Goal: Information Seeking & Learning: Learn about a topic

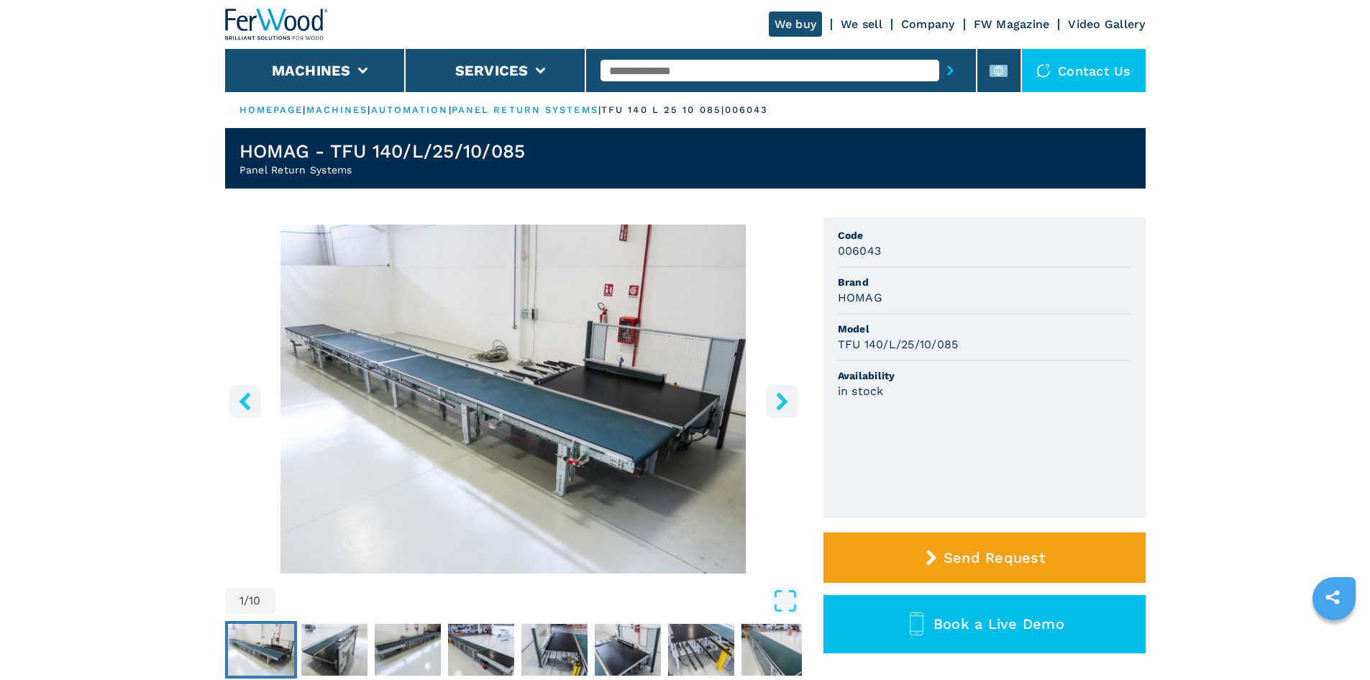
click at [710, 68] on input "text" at bounding box center [769, 71] width 339 height 22
paste input "******"
type input "******"
click at [661, 96] on div "008137" at bounding box center [769, 94] width 339 height 26
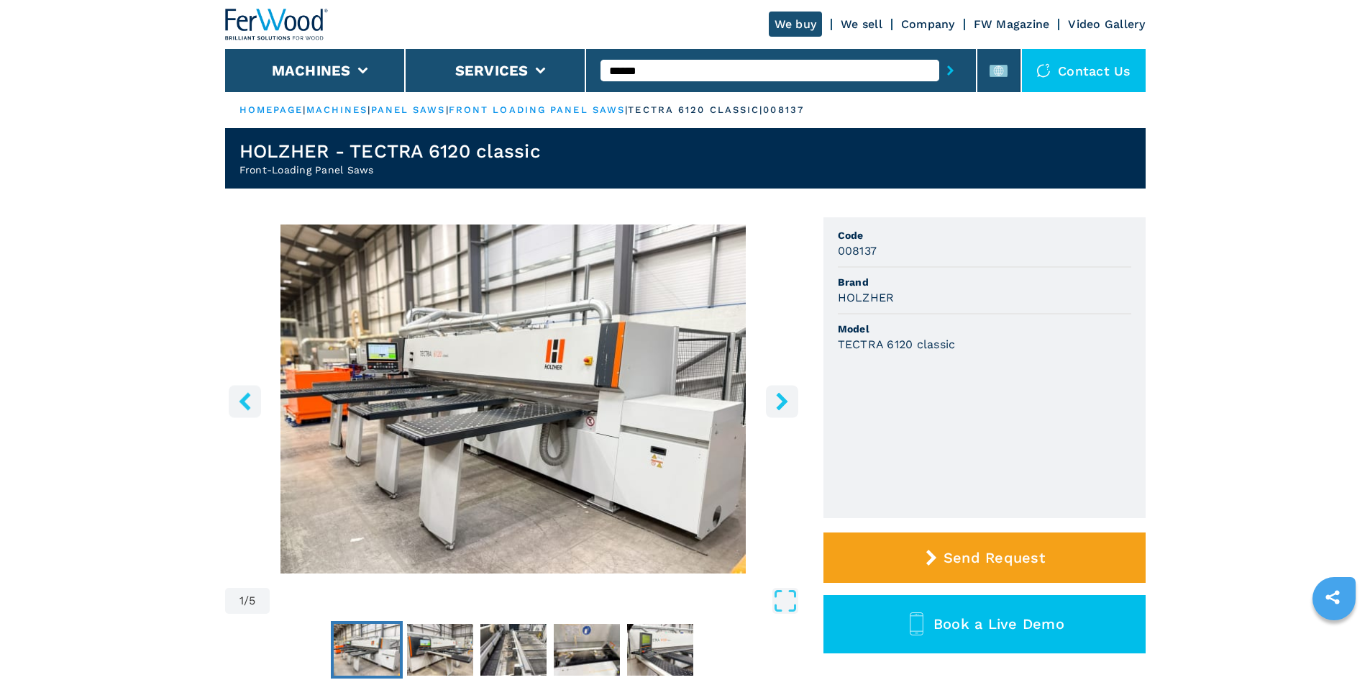
drag, startPoint x: 652, startPoint y: 70, endPoint x: 601, endPoint y: 69, distance: 50.4
click at [601, 69] on input "******" at bounding box center [769, 71] width 339 height 22
type input "******"
click at [939, 73] on button "submit-button" at bounding box center [950, 70] width 22 height 33
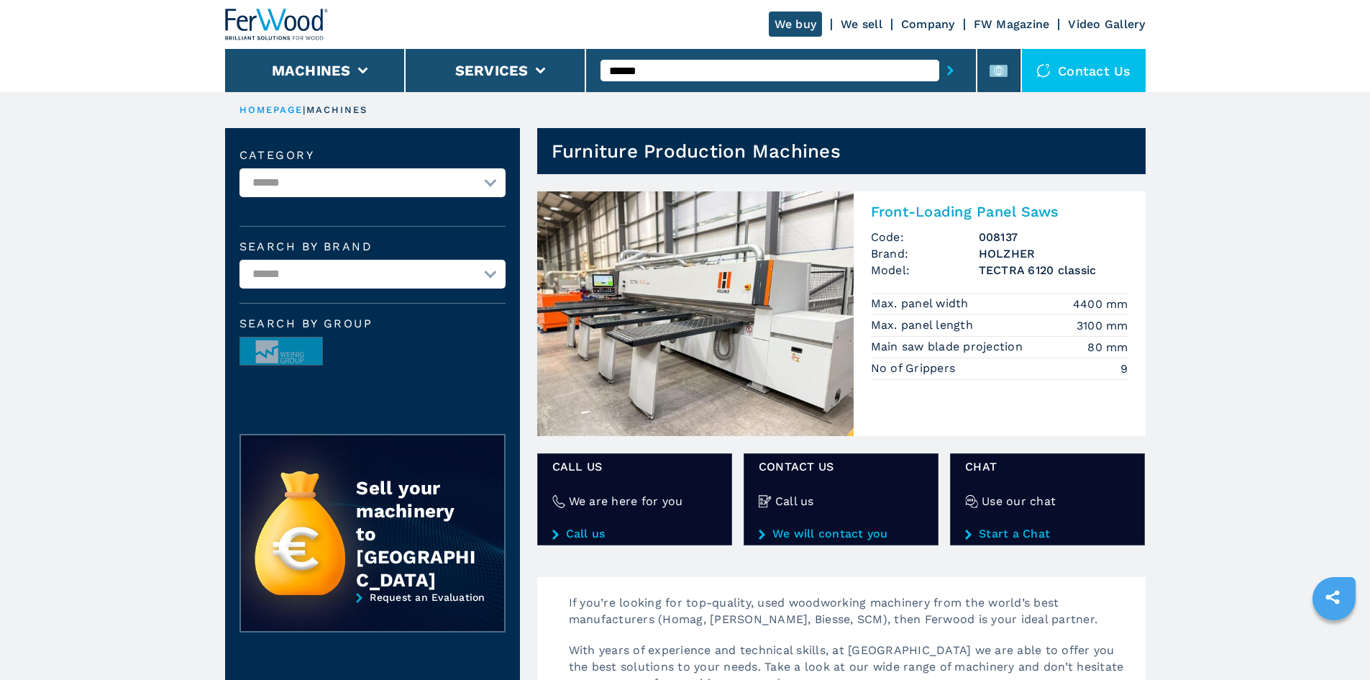
click at [972, 205] on h2 "Front-Loading Panel Saws" at bounding box center [999, 211] width 257 height 17
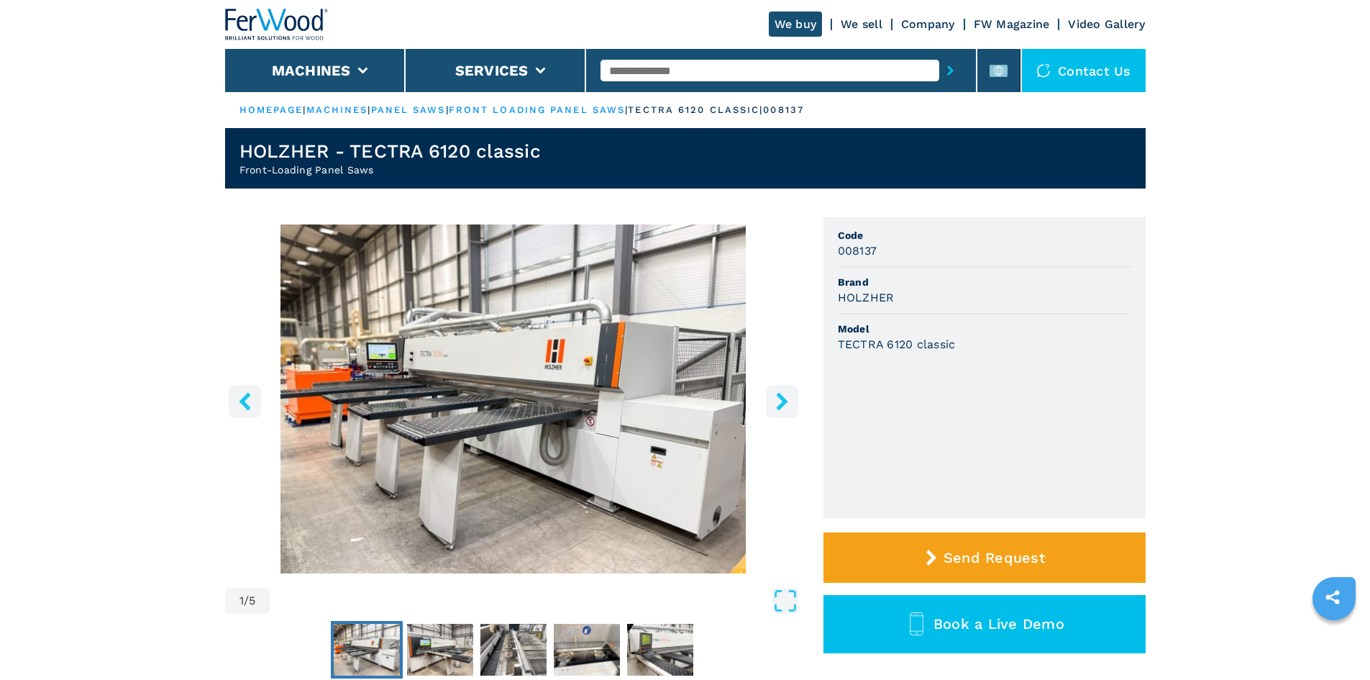
click at [835, 295] on ul "Code 008137 Brand HOLZHER Model TECTRA 6120 classic" at bounding box center [984, 367] width 322 height 301
drag, startPoint x: 838, startPoint y: 295, endPoint x: 926, endPoint y: 307, distance: 89.3
click at [926, 307] on li "Brand HOLZHER" at bounding box center [984, 291] width 293 height 47
copy h3 "HOLZHER"
click at [931, 301] on div "HOLZHER" at bounding box center [984, 297] width 293 height 17
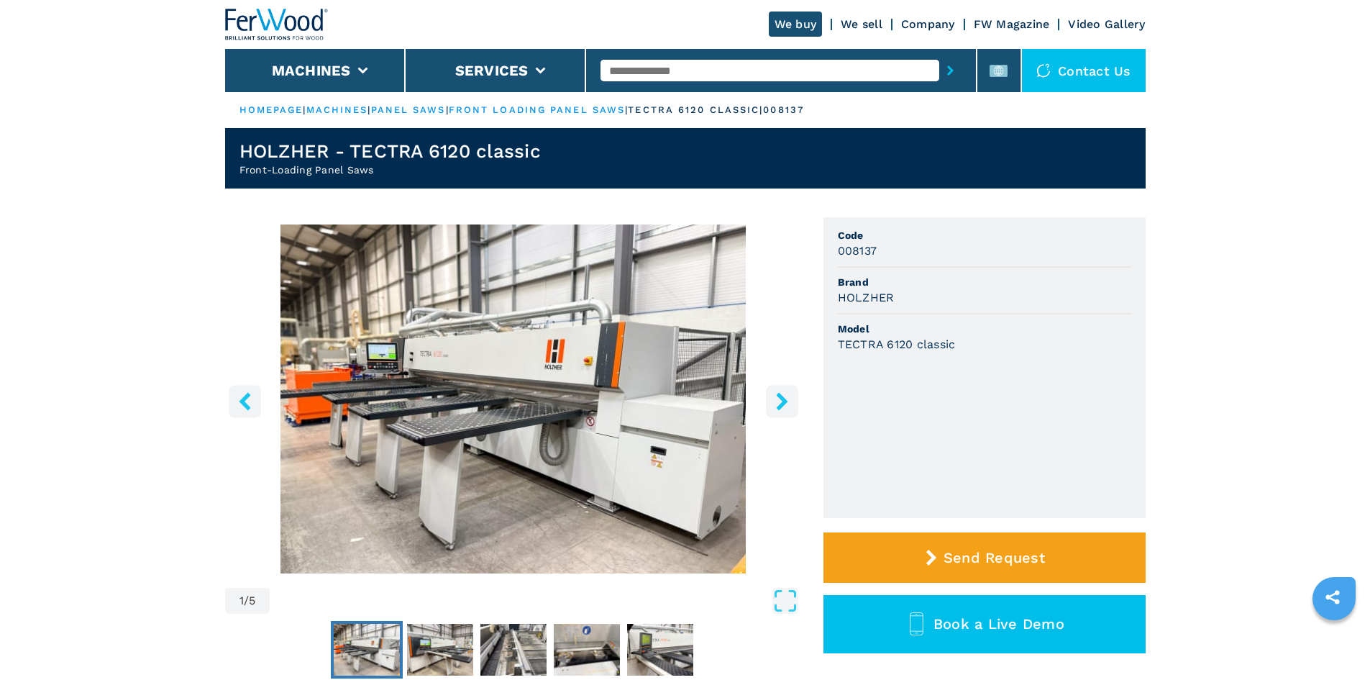
click at [926, 312] on li "Brand HOLZHER" at bounding box center [984, 291] width 293 height 47
drag, startPoint x: 839, startPoint y: 345, endPoint x: 956, endPoint y: 342, distance: 118.0
click at [956, 342] on div "TECTRA 6120 classic" at bounding box center [984, 344] width 293 height 17
copy h3 "TECTRA 6120 classic"
click at [1087, 423] on ul "Code 008137 Brand HOLZHER Model TECTRA 6120 classic" at bounding box center [984, 367] width 322 height 301
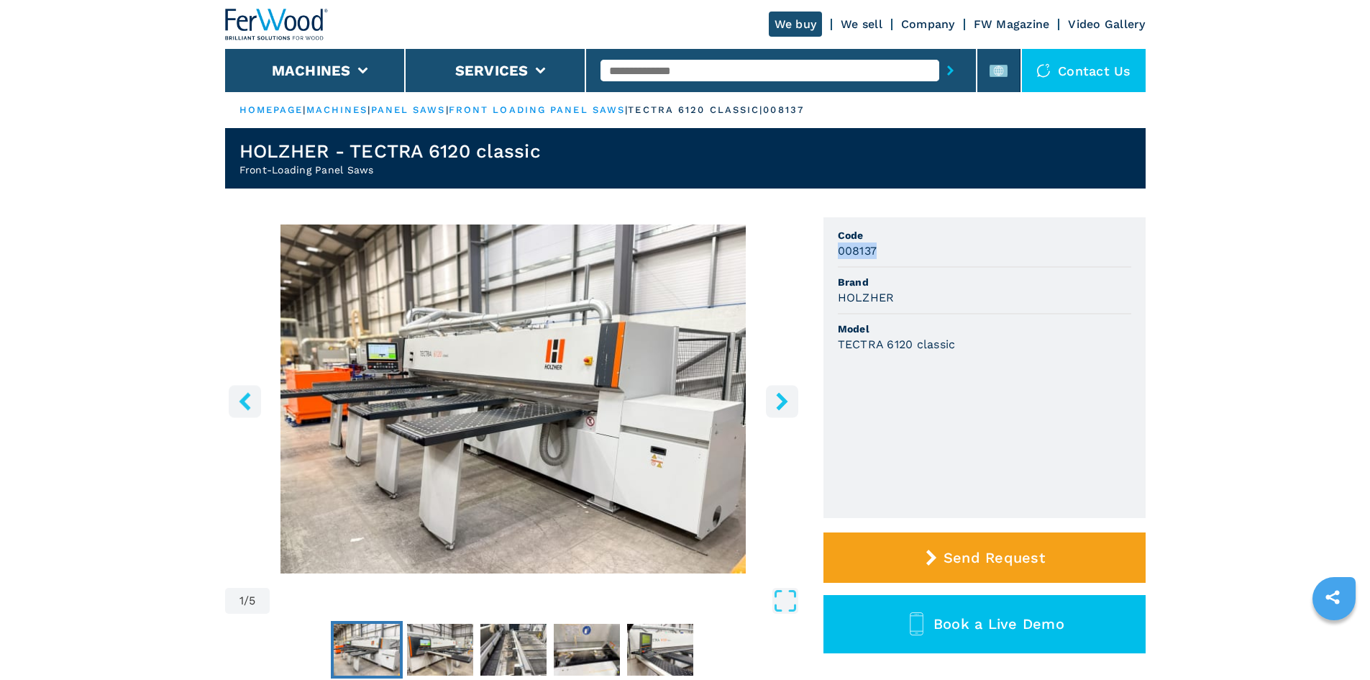
drag, startPoint x: 839, startPoint y: 251, endPoint x: 889, endPoint y: 257, distance: 50.0
click at [889, 257] on div "008137" at bounding box center [984, 250] width 293 height 17
copy h3 "008137"
click at [955, 249] on div "008137" at bounding box center [984, 250] width 293 height 17
click at [670, 67] on input "text" at bounding box center [769, 71] width 339 height 22
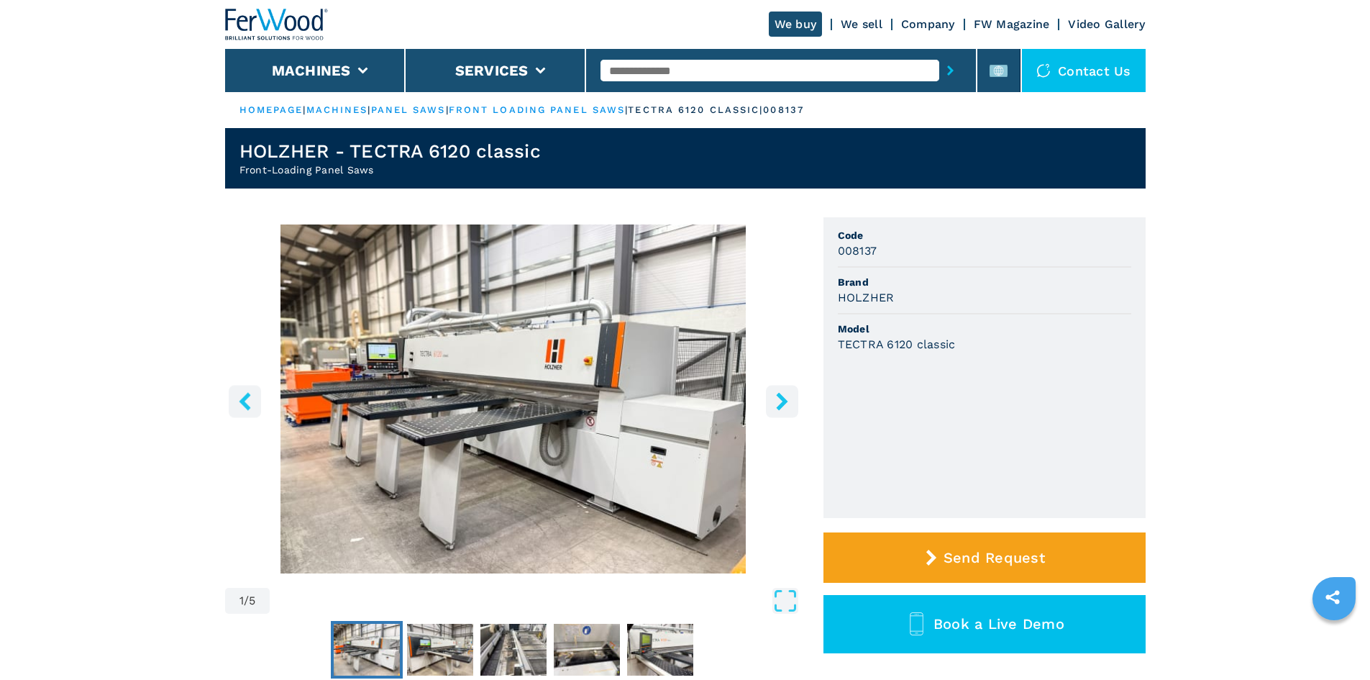
paste input "******"
type input "******"
click at [949, 69] on button "submit-button" at bounding box center [950, 70] width 22 height 33
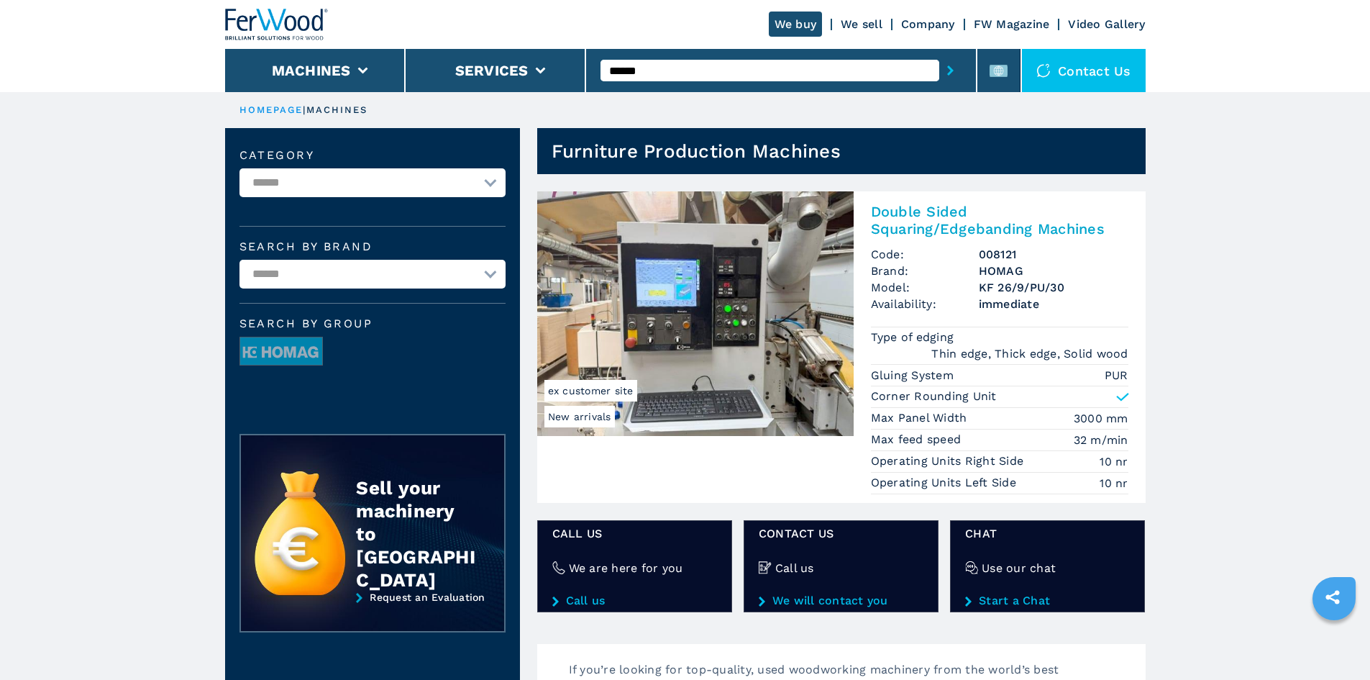
click at [946, 207] on h2 "Double Sided Squaring/Edgebanding Machines" at bounding box center [999, 220] width 257 height 35
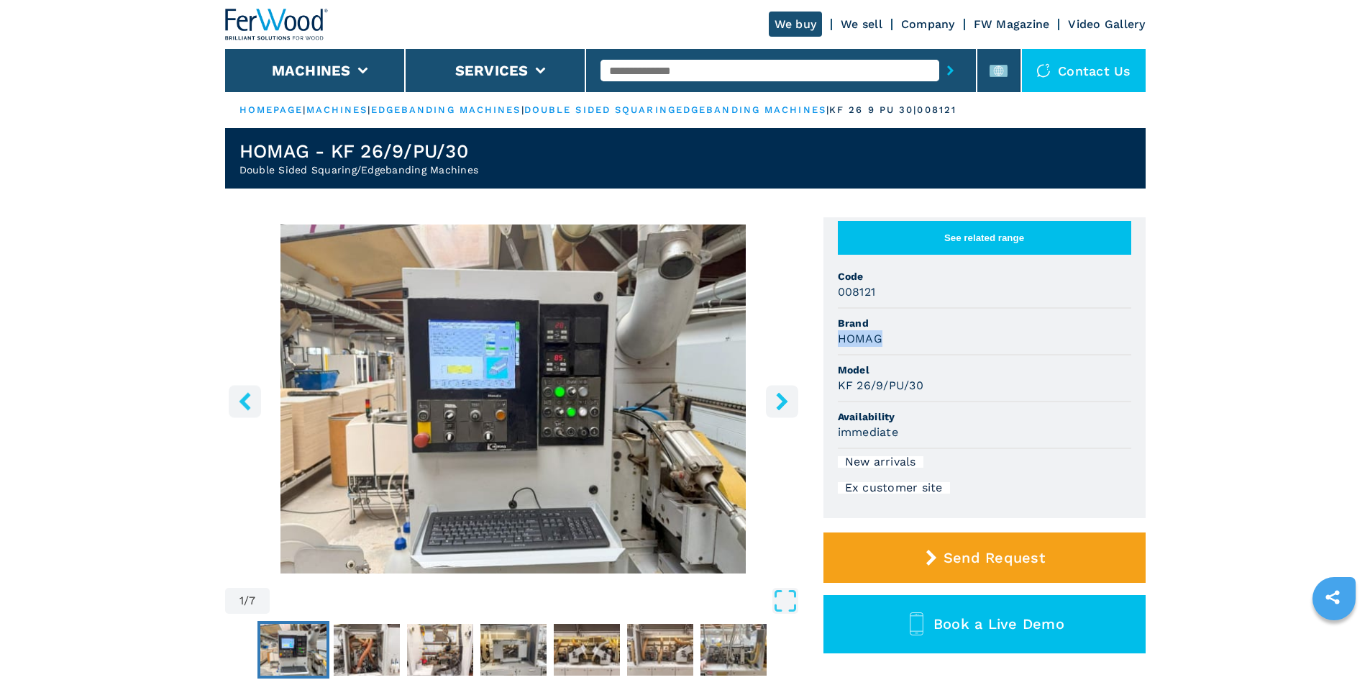
drag, startPoint x: 839, startPoint y: 352, endPoint x: 895, endPoint y: 347, distance: 55.6
click at [895, 347] on div "HOMAG" at bounding box center [984, 338] width 293 height 17
copy h3 "HOMAG"
click at [915, 355] on li "Brand HOMAG" at bounding box center [984, 332] width 293 height 47
drag, startPoint x: 838, startPoint y: 398, endPoint x: 928, endPoint y: 398, distance: 89.9
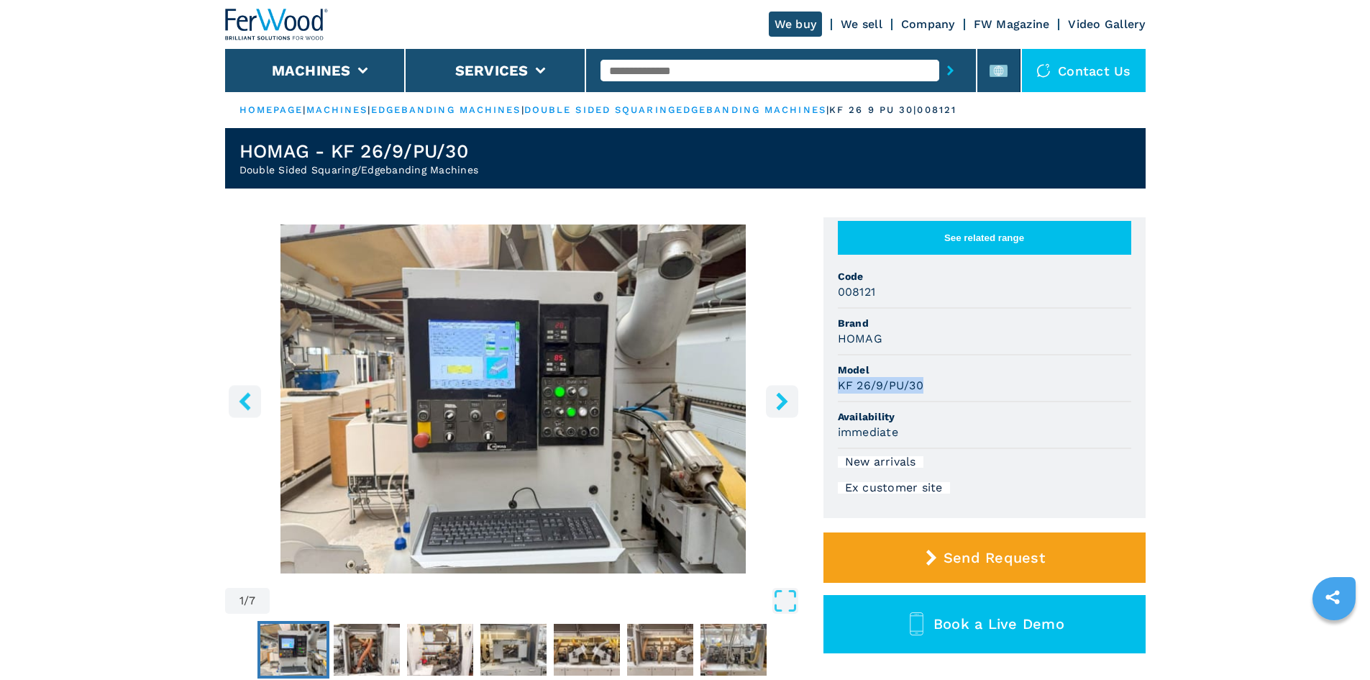
click at [928, 393] on div "KF 26/9/PU/30" at bounding box center [984, 385] width 293 height 17
copy h3 "KF 26/9/PU/30"
click at [1067, 377] on span "Model" at bounding box center [984, 369] width 293 height 14
drag, startPoint x: 837, startPoint y: 307, endPoint x: 877, endPoint y: 305, distance: 40.3
click at [877, 300] on div "008121" at bounding box center [984, 291] width 293 height 17
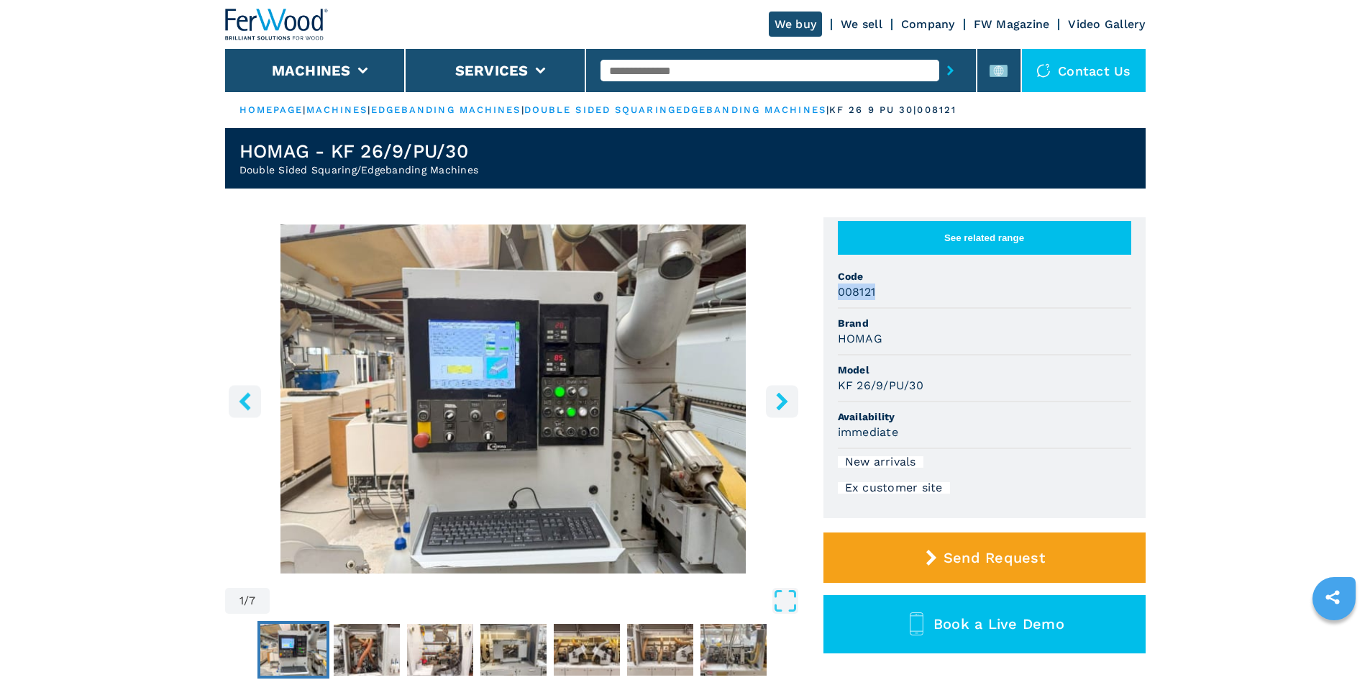
copy h3 "008121"
click at [999, 347] on div "HOMAG" at bounding box center [984, 338] width 293 height 17
click at [682, 64] on input "text" at bounding box center [769, 71] width 339 height 22
paste input "******"
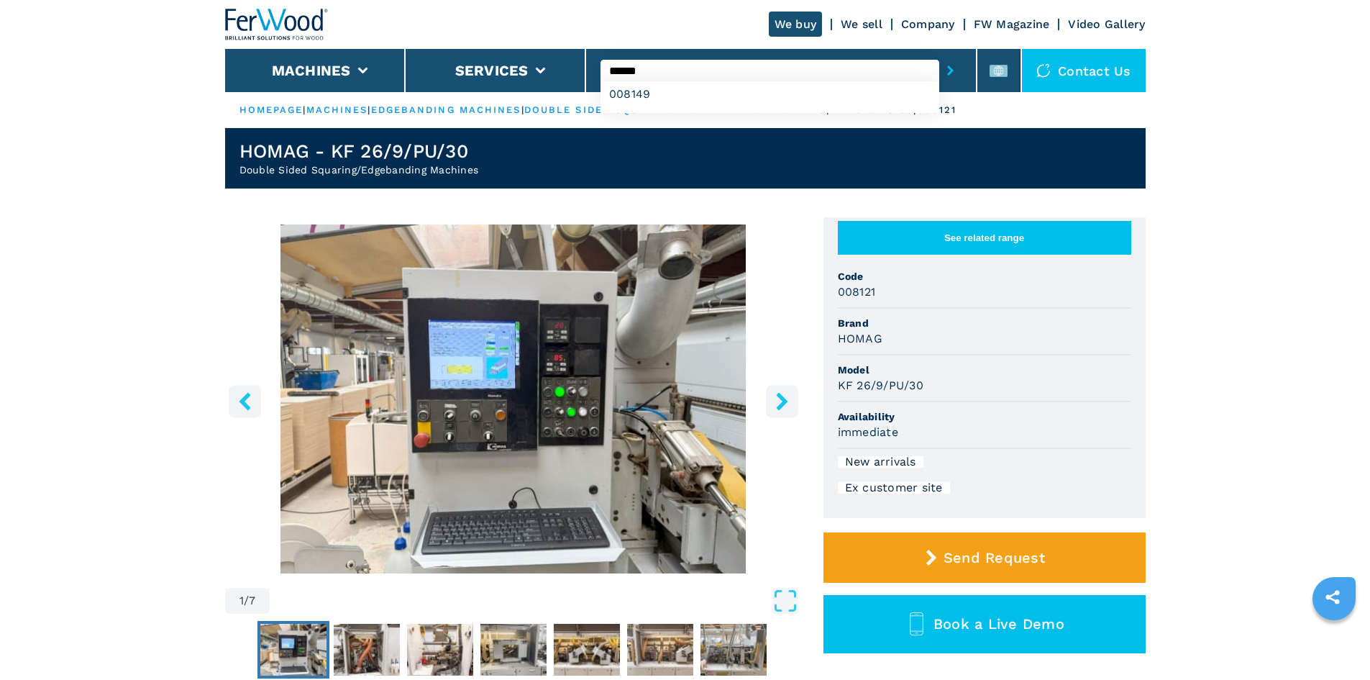
type input "******"
click at [947, 74] on icon "submit-button" at bounding box center [950, 70] width 6 height 10
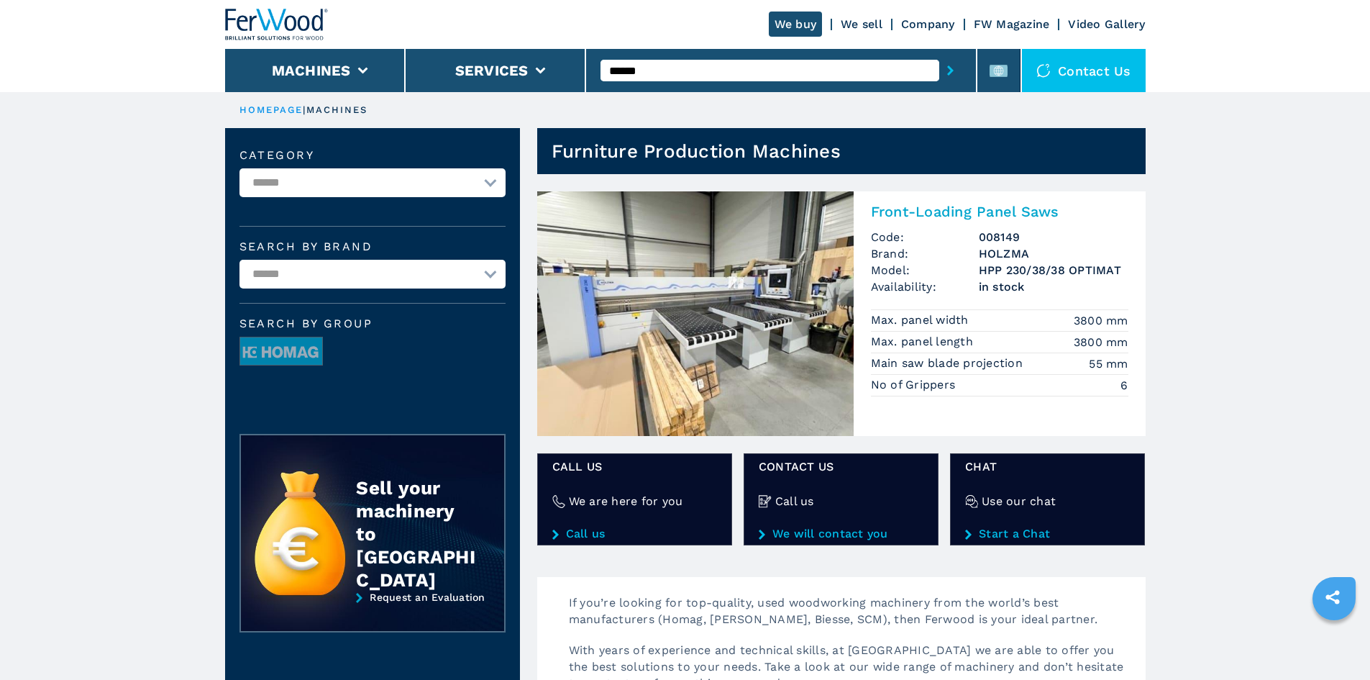
click at [969, 206] on h2 "Front-Loading Panel Saws" at bounding box center [999, 211] width 257 height 17
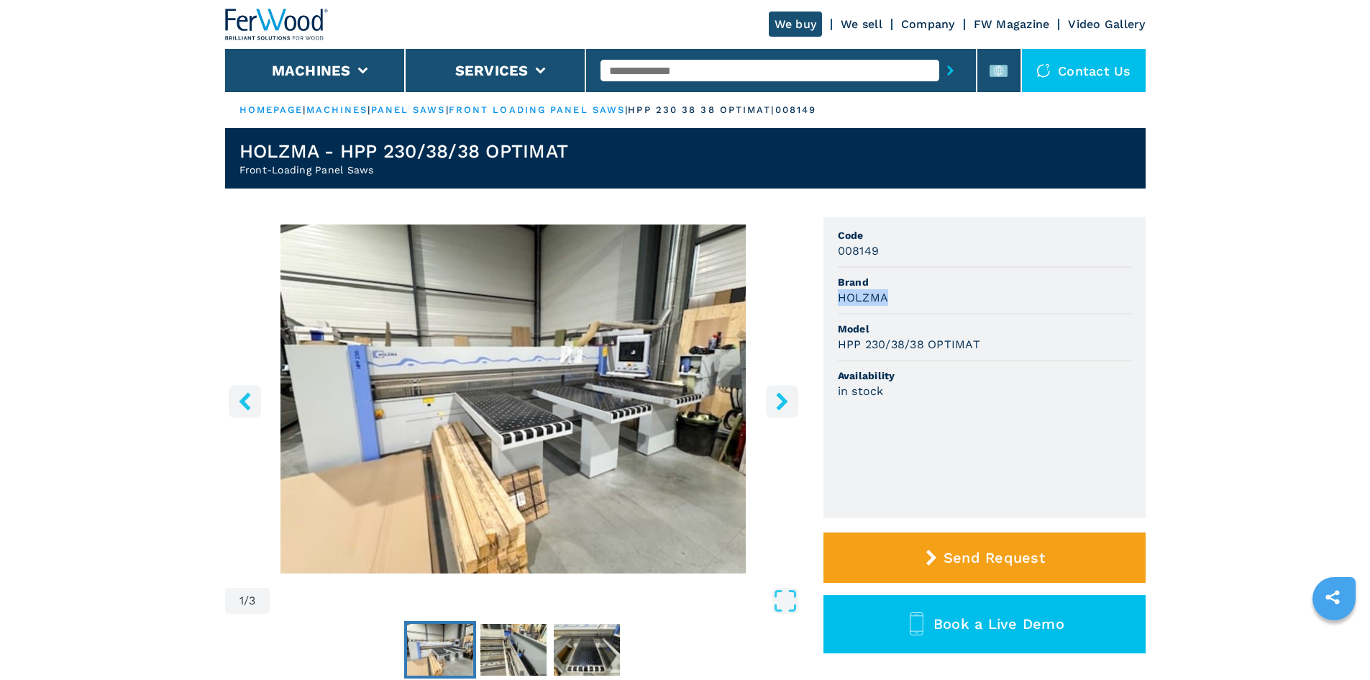
drag, startPoint x: 836, startPoint y: 298, endPoint x: 887, endPoint y: 301, distance: 51.1
click at [887, 301] on ul "Code 008149 Brand HOLZMA Model HPP 230/38/38 OPTIMAT Availability in stock" at bounding box center [984, 367] width 322 height 301
copy h3 "HOLZMA"
click at [1015, 365] on li "Availability in stock" at bounding box center [984, 383] width 293 height 45
drag, startPoint x: 837, startPoint y: 344, endPoint x: 985, endPoint y: 349, distance: 148.2
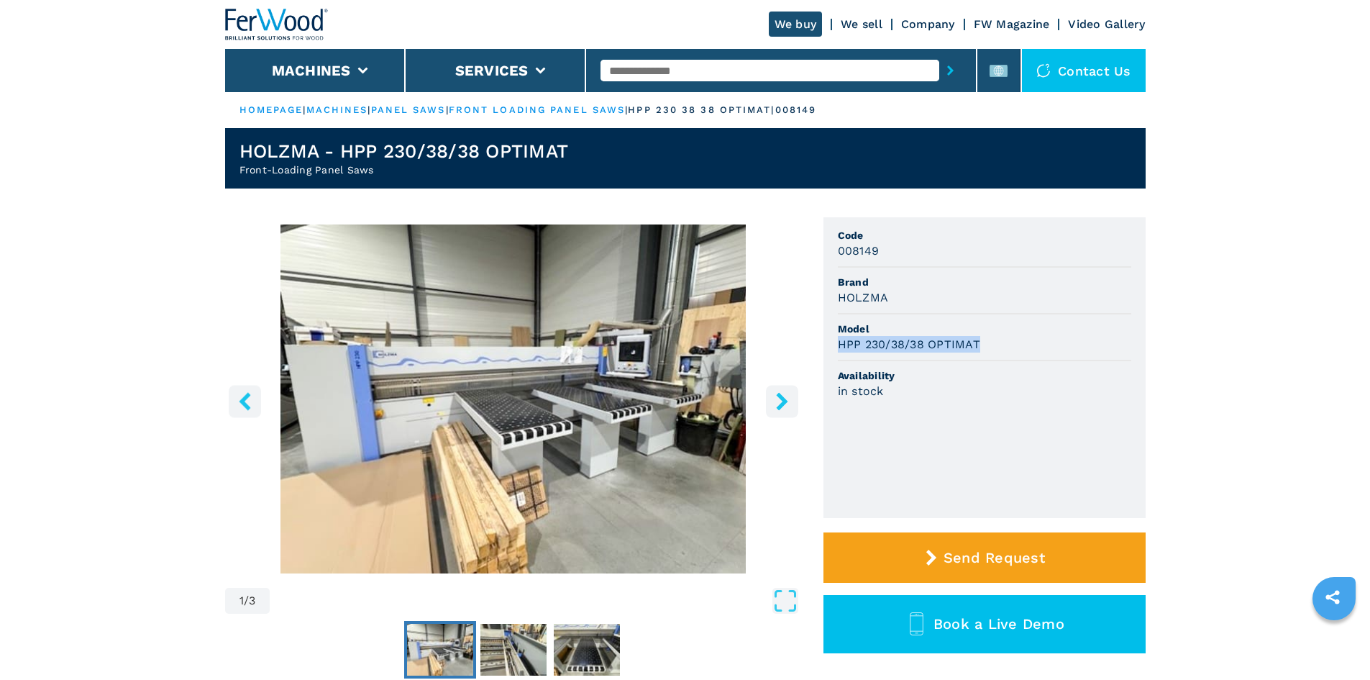
click at [985, 349] on div "HPP 230/38/38 OPTIMAT" at bounding box center [984, 344] width 293 height 17
copy h3 "HPP 230/38/38 OPTIMAT"
click at [1006, 372] on span "Availability" at bounding box center [984, 375] width 293 height 14
drag, startPoint x: 836, startPoint y: 252, endPoint x: 887, endPoint y: 257, distance: 52.0
click at [887, 257] on ul "Code 008149 Brand HOLZMA Model HPP 230/38/38 OPTIMAT Availability in stock" at bounding box center [984, 367] width 322 height 301
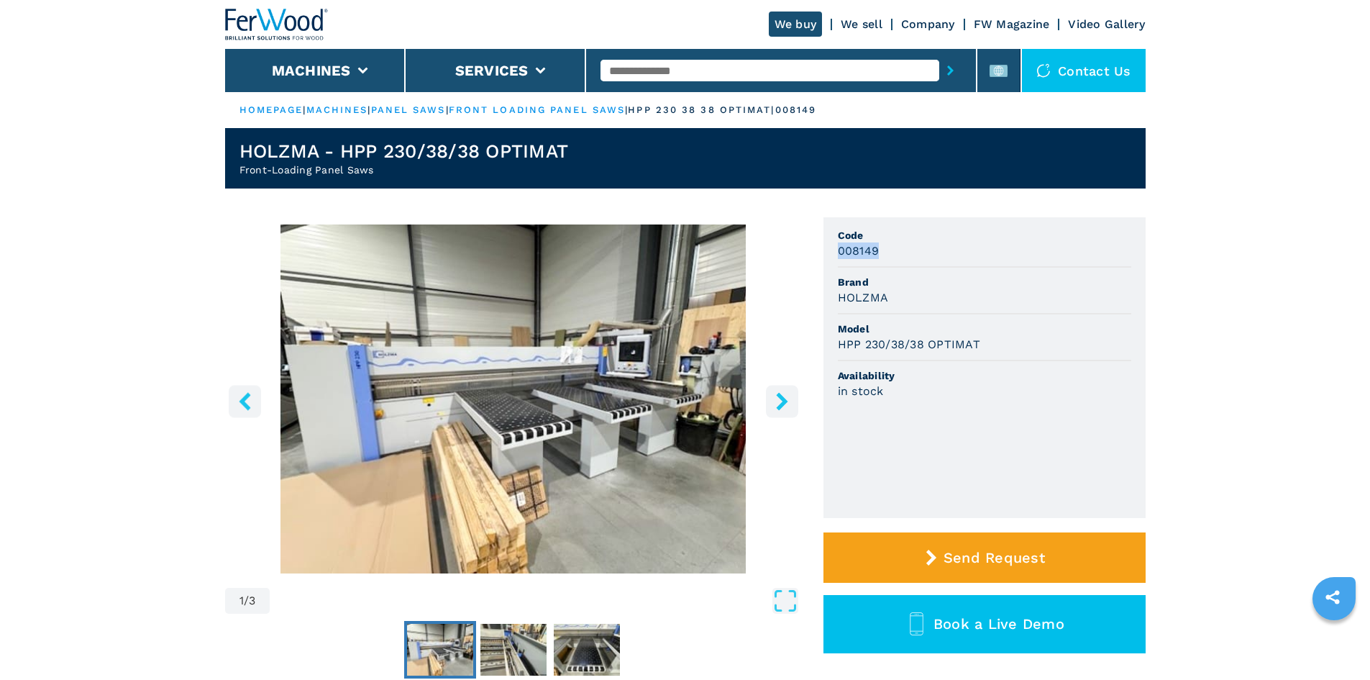
copy h3 "008149"
click at [693, 68] on input "text" at bounding box center [769, 71] width 339 height 22
paste input "**********"
type input "**********"
click at [939, 72] on button "submit-button" at bounding box center [950, 70] width 22 height 33
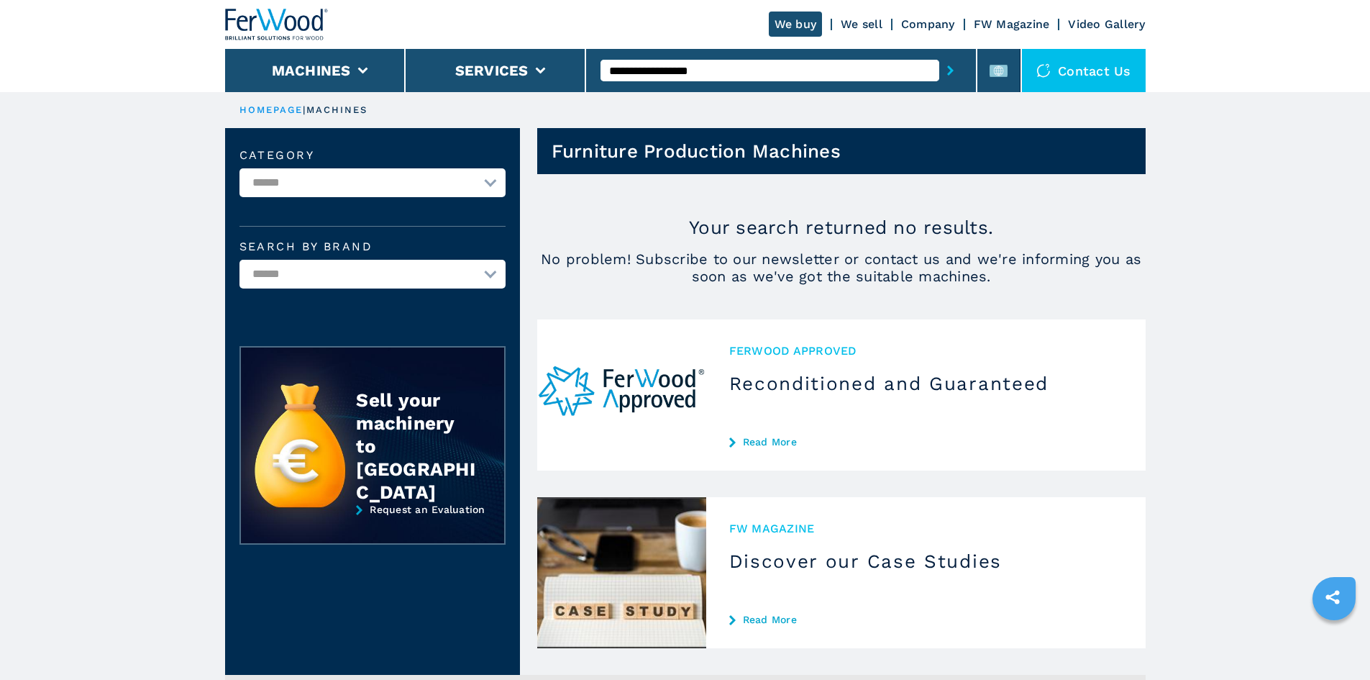
drag, startPoint x: 757, startPoint y: 67, endPoint x: 583, endPoint y: 46, distance: 175.3
click at [583, 46] on div "**********" at bounding box center [685, 46] width 920 height 92
click at [677, 77] on input "text" at bounding box center [769, 71] width 339 height 22
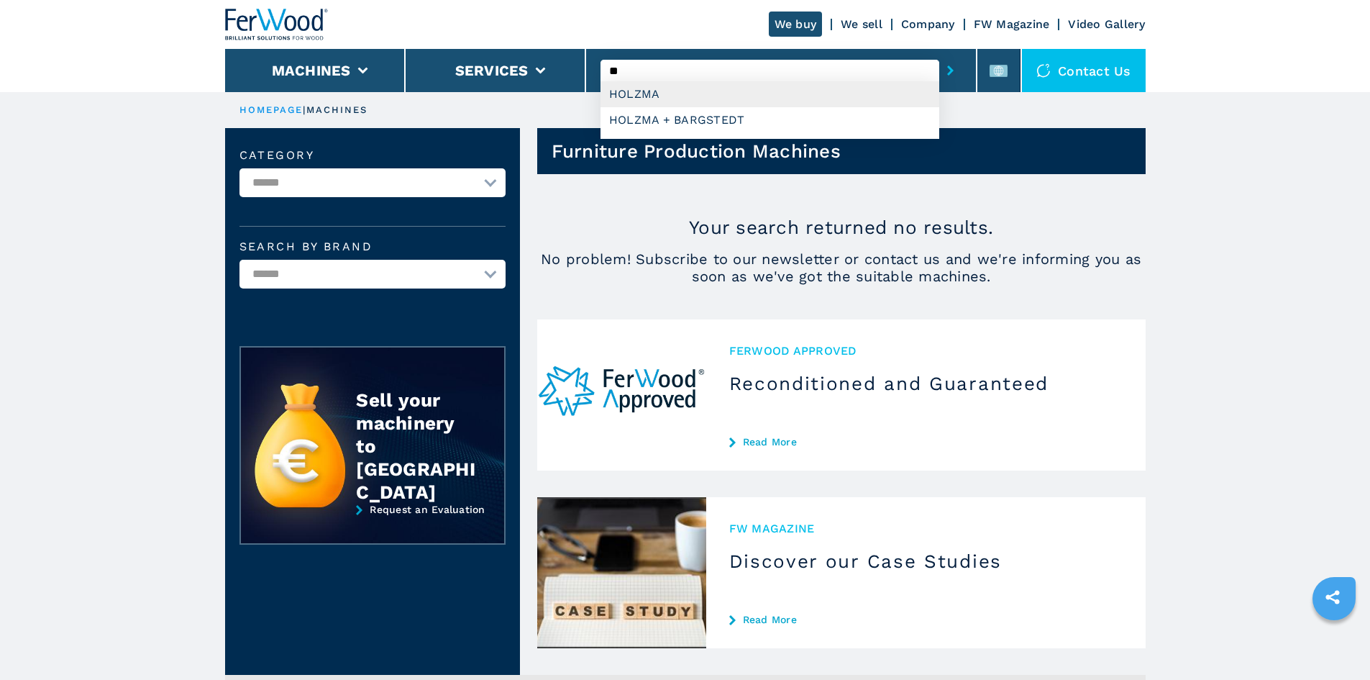
type input "*"
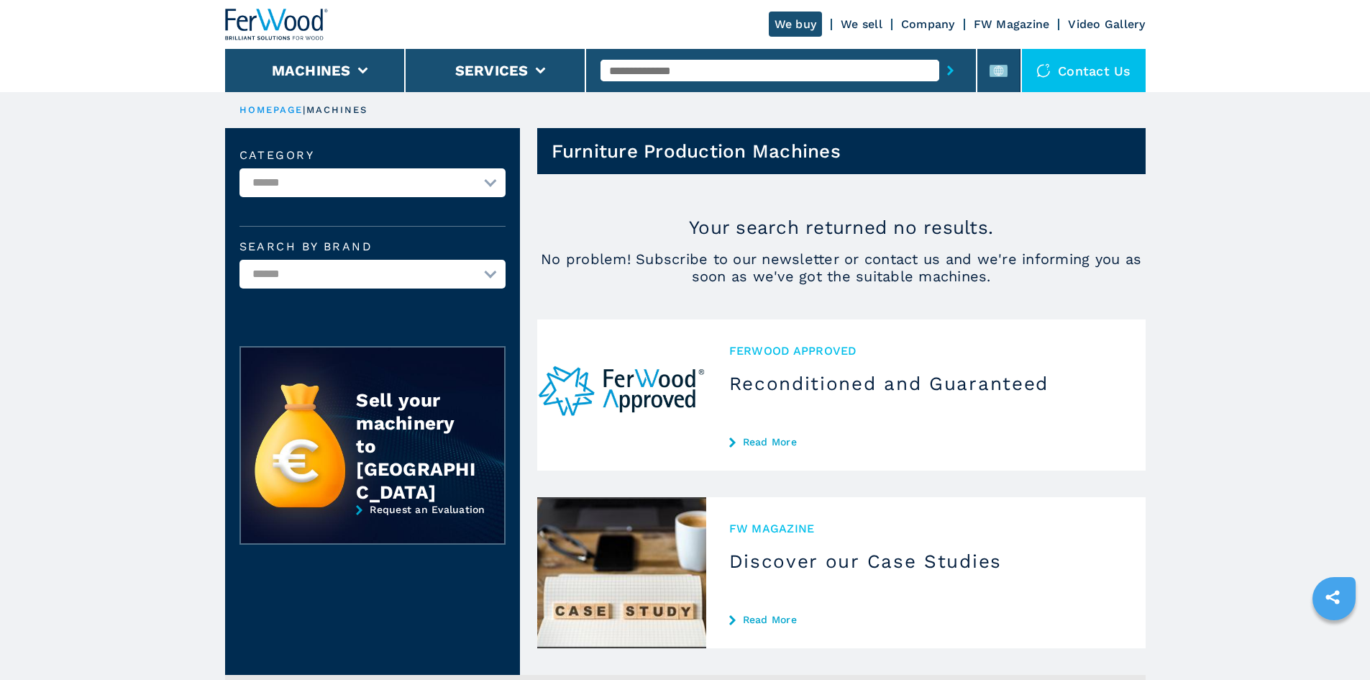
click at [637, 71] on input "text" at bounding box center [769, 71] width 339 height 22
paste input "**********"
click at [939, 54] on button "submit-button" at bounding box center [950, 70] width 22 height 33
drag, startPoint x: 715, startPoint y: 68, endPoint x: 663, endPoint y: 72, distance: 51.9
click at [663, 72] on input "**********" at bounding box center [769, 71] width 339 height 22
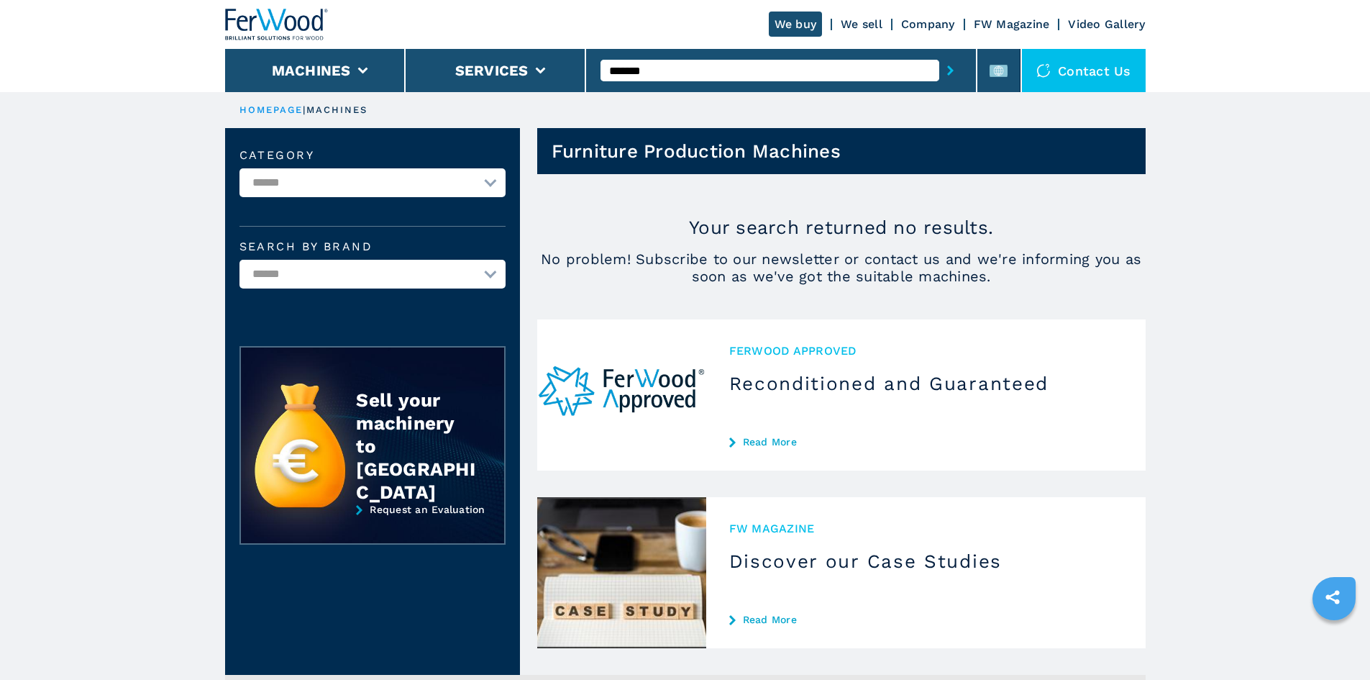
type input "******"
click at [939, 54] on button "submit-button" at bounding box center [950, 70] width 22 height 33
drag, startPoint x: 699, startPoint y: 72, endPoint x: 600, endPoint y: 60, distance: 99.9
click at [600, 60] on div "******" at bounding box center [781, 70] width 391 height 43
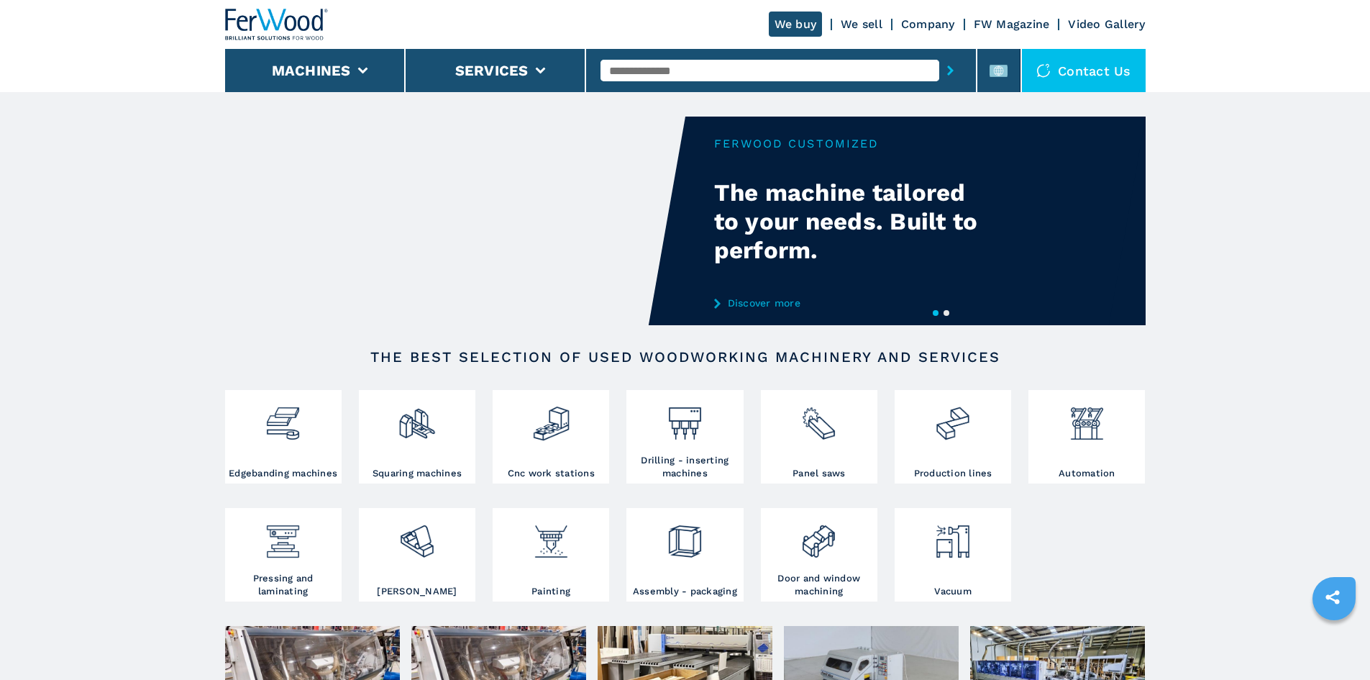
click at [736, 70] on input "text" at bounding box center [769, 71] width 339 height 22
paste input "******"
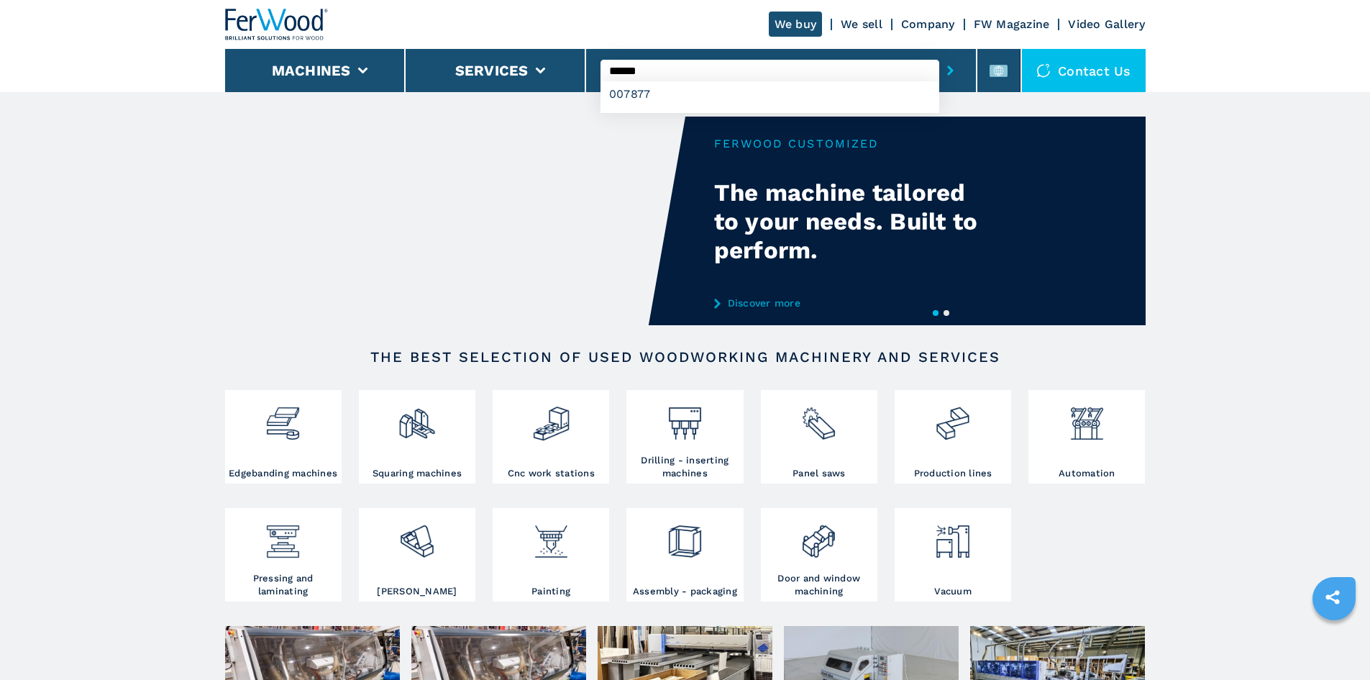
type input "******"
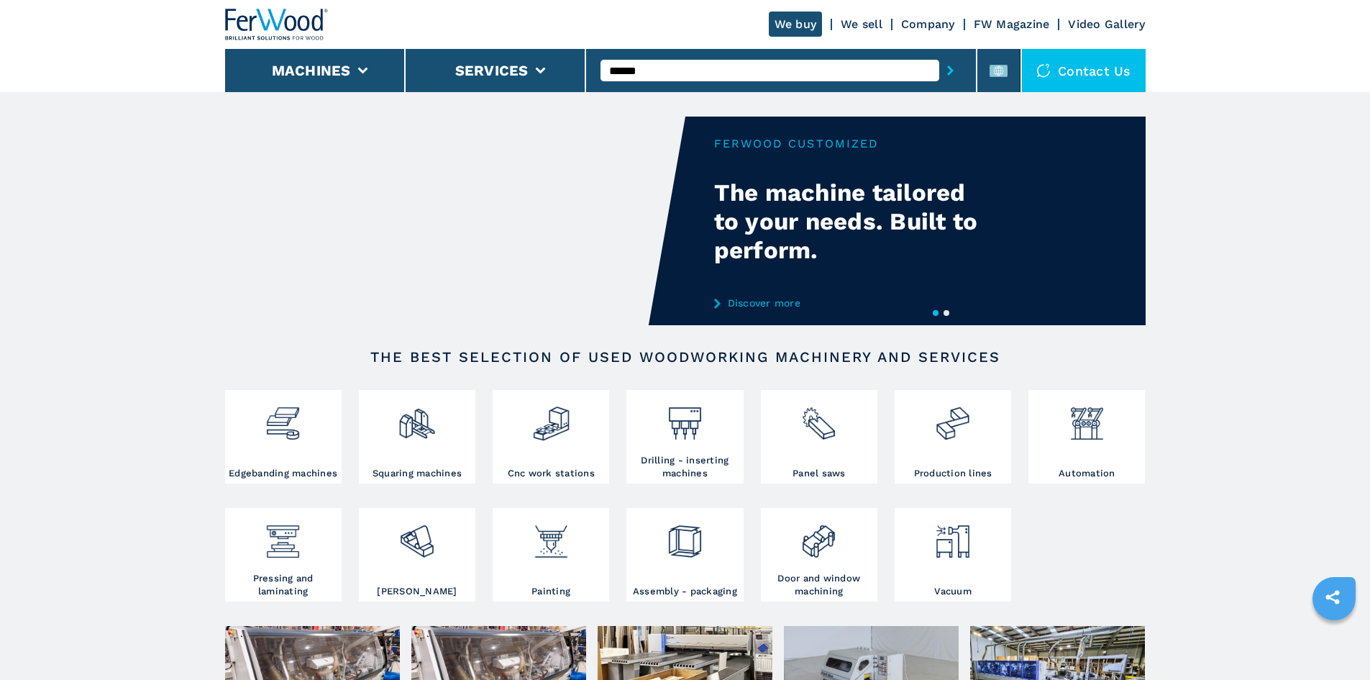
click at [939, 71] on button "submit-button" at bounding box center [950, 70] width 22 height 33
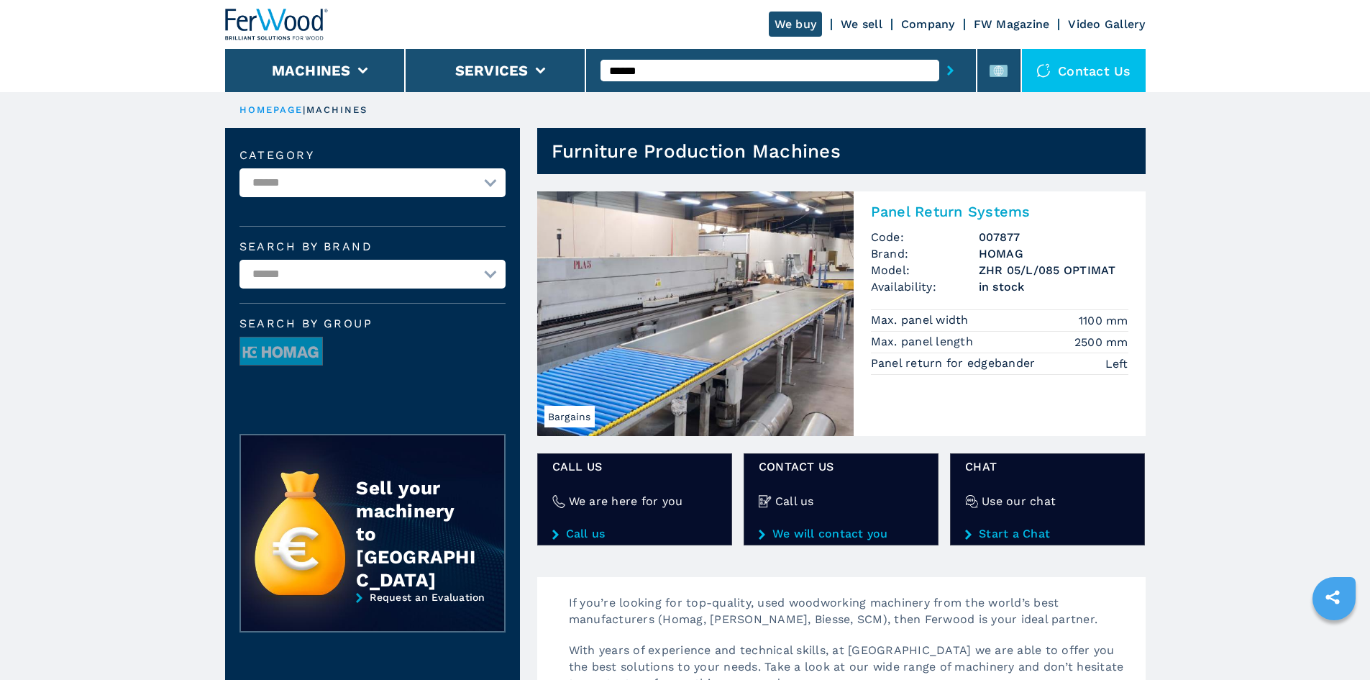
click at [950, 211] on h2 "Panel Return Systems" at bounding box center [999, 211] width 257 height 17
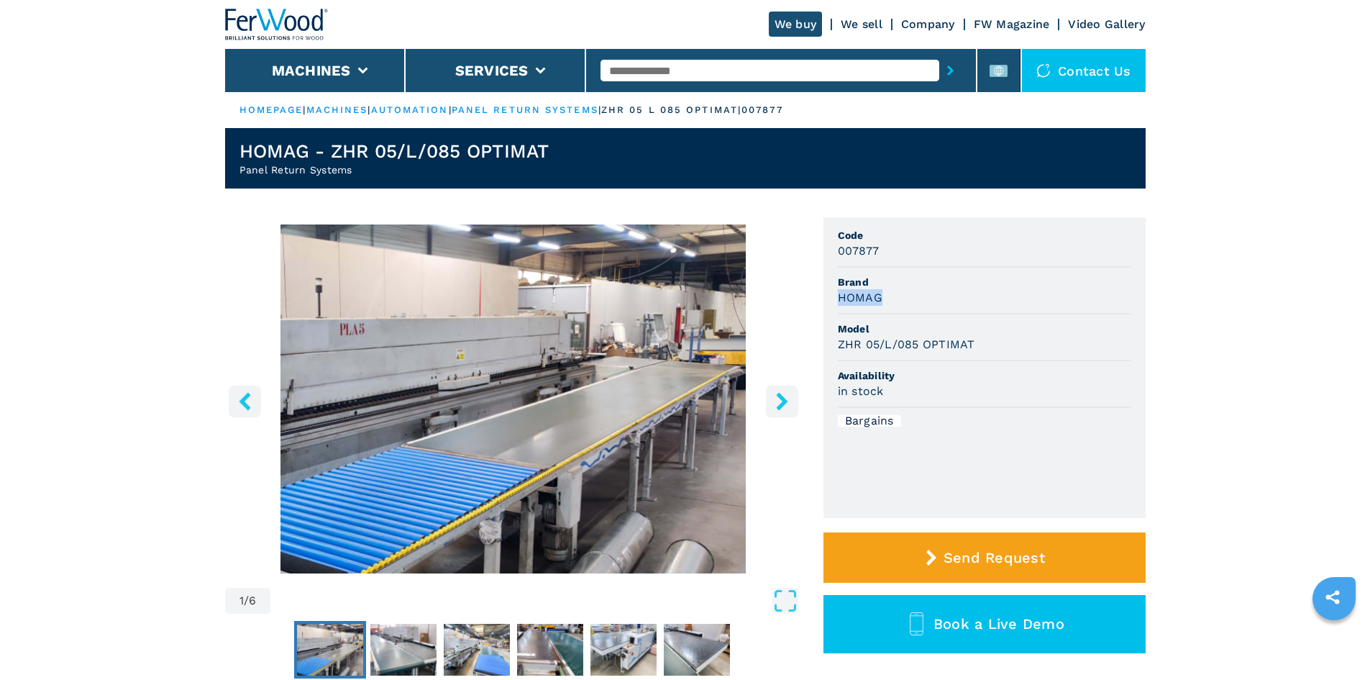
drag, startPoint x: 839, startPoint y: 298, endPoint x: 882, endPoint y: 296, distance: 43.2
click at [882, 296] on div "HOMAG" at bounding box center [984, 297] width 293 height 17
copy h3 "HOMAG"
click at [943, 388] on div "in stock" at bounding box center [984, 391] width 293 height 17
drag, startPoint x: 838, startPoint y: 344, endPoint x: 987, endPoint y: 349, distance: 148.9
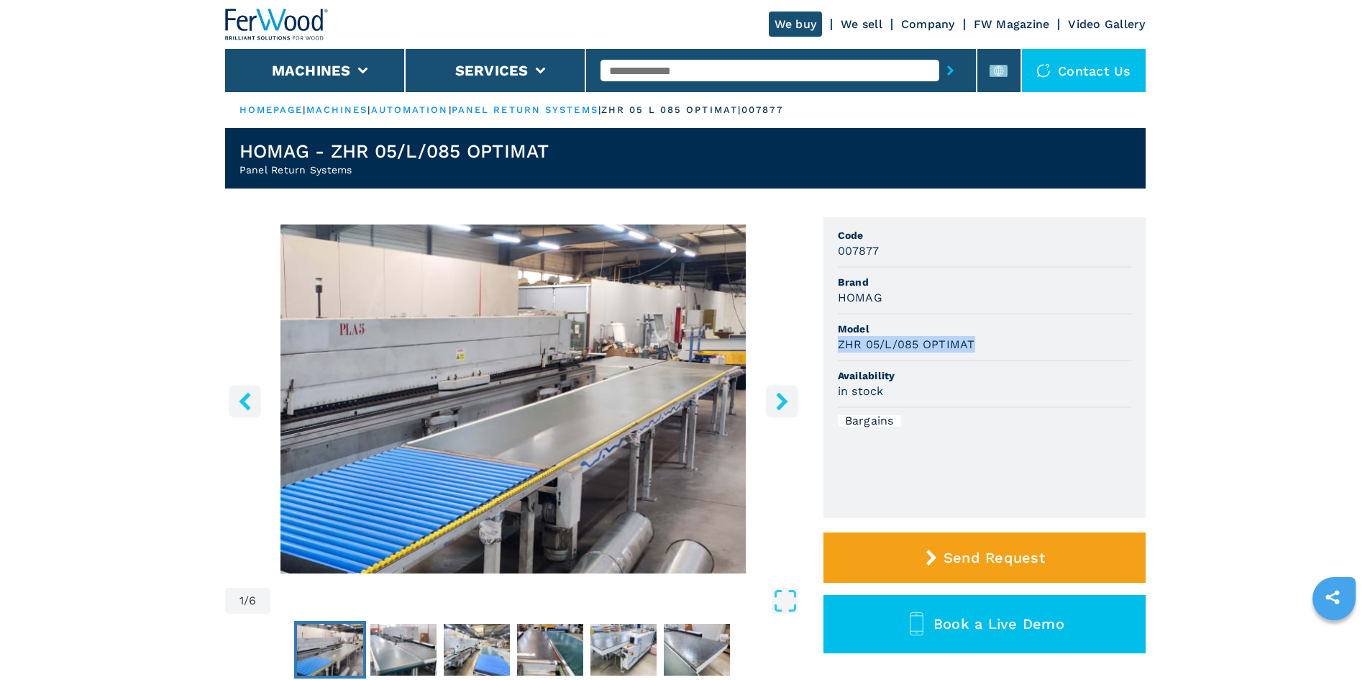
click at [987, 349] on div "ZHR 05/L/085 OPTIMAT" at bounding box center [984, 344] width 293 height 17
copy h3 "ZHR 05/L/085 OPTIMAT"
click at [1010, 330] on span "Model" at bounding box center [984, 328] width 293 height 14
drag, startPoint x: 837, startPoint y: 247, endPoint x: 903, endPoint y: 255, distance: 66.6
click at [903, 255] on div "007877" at bounding box center [984, 250] width 293 height 17
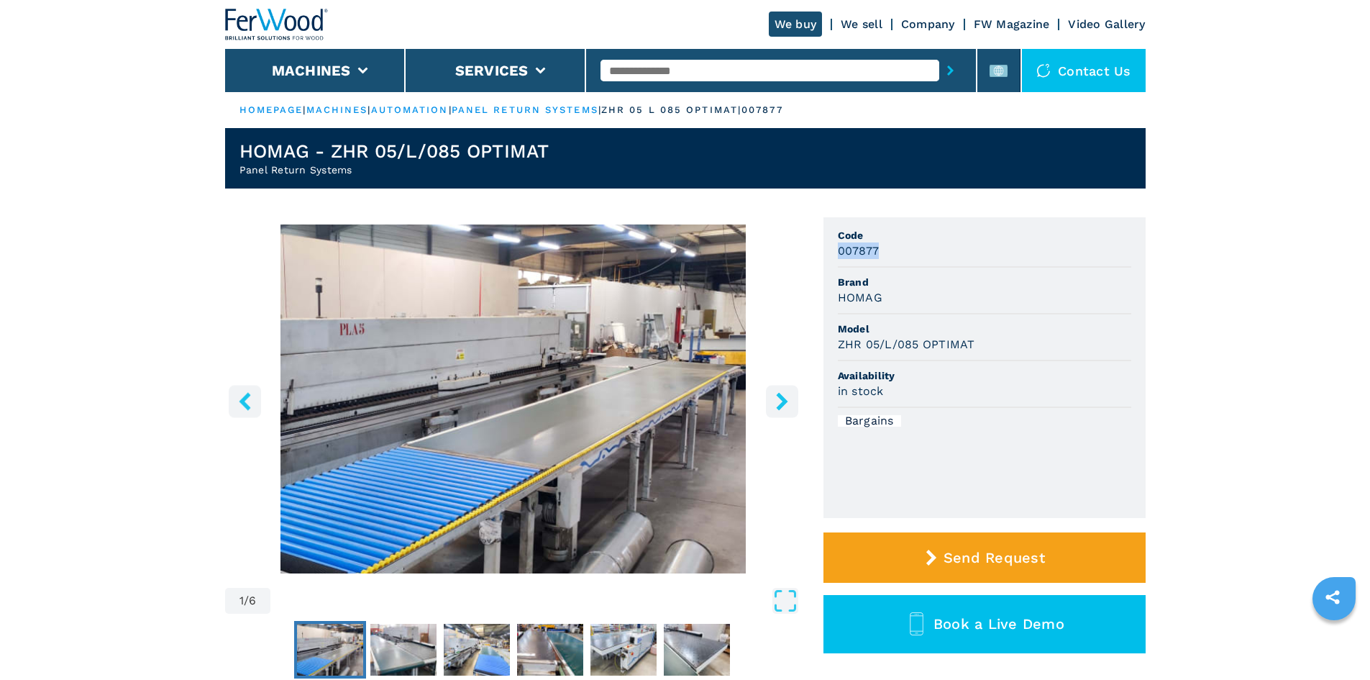
copy h3 "007877"
click at [966, 311] on li "Brand HOMAG" at bounding box center [984, 291] width 293 height 47
drag, startPoint x: 685, startPoint y: 57, endPoint x: 684, endPoint y: 65, distance: 8.7
click at [685, 60] on div at bounding box center [780, 70] width 361 height 33
click at [684, 65] on input "text" at bounding box center [769, 71] width 339 height 22
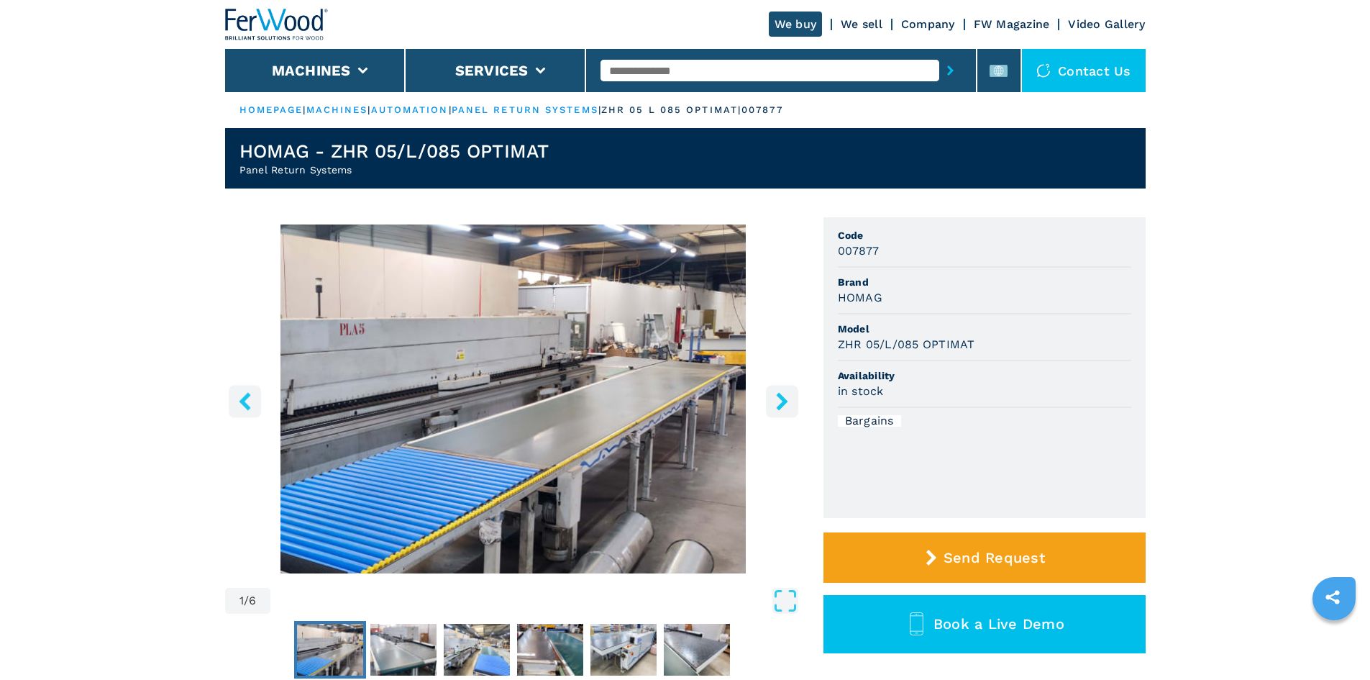
paste input "******"
type input "******"
click at [947, 74] on icon "submit-button" at bounding box center [950, 70] width 6 height 10
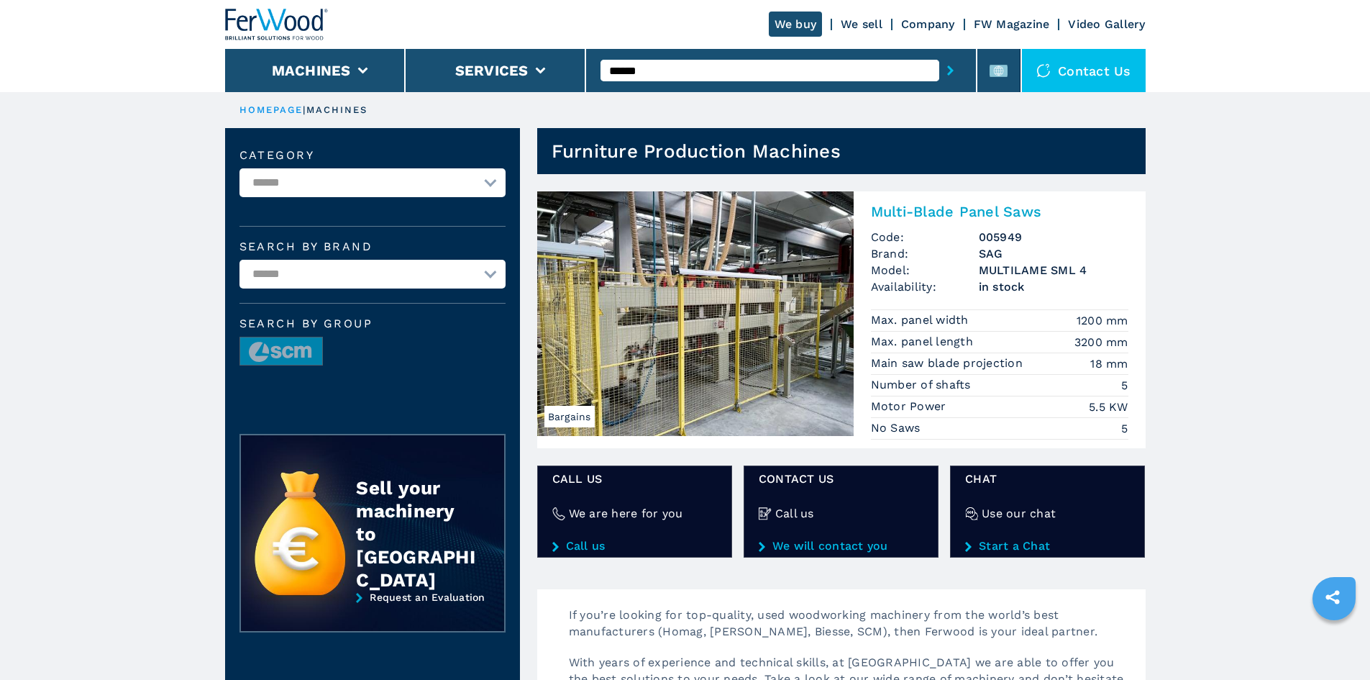
click at [946, 210] on h2 "Multi-Blade Panel Saws" at bounding box center [999, 211] width 257 height 17
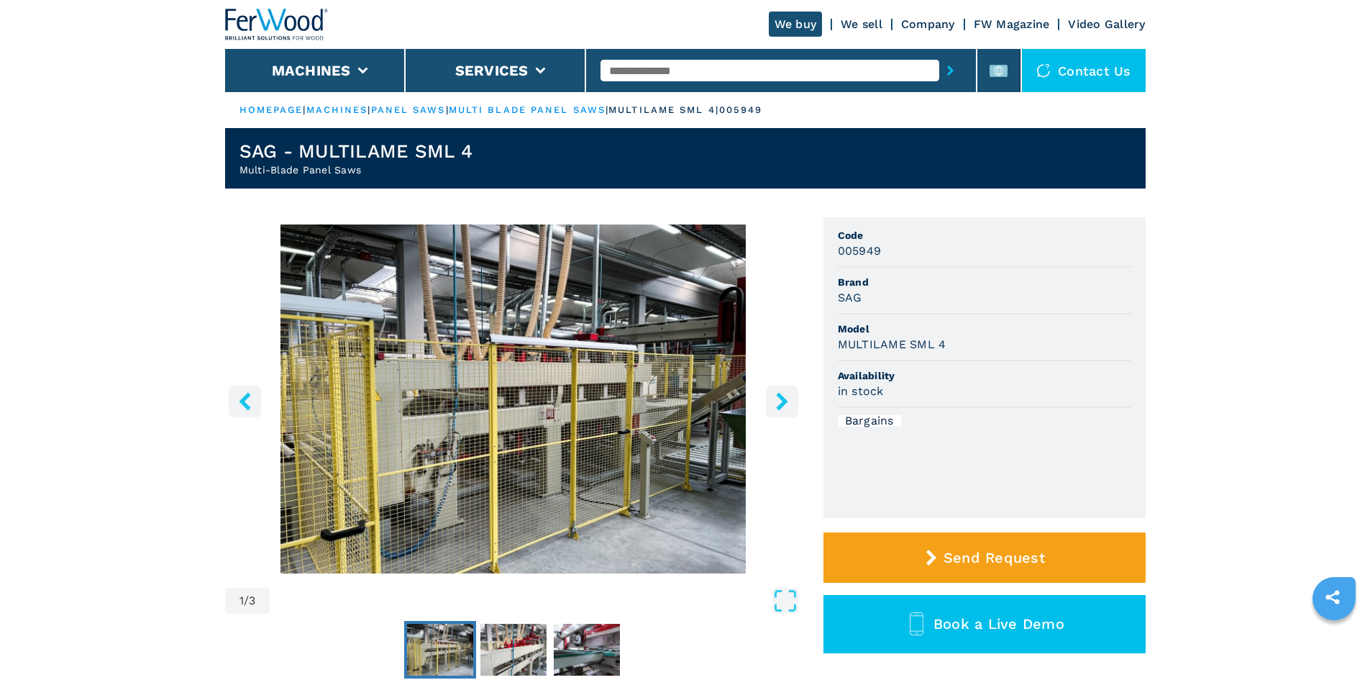
click at [871, 306] on li "Brand SAG" at bounding box center [984, 291] width 293 height 47
drag, startPoint x: 838, startPoint y: 298, endPoint x: 862, endPoint y: 296, distance: 23.8
click at [862, 296] on div "SAG" at bounding box center [984, 297] width 293 height 17
copy h3 "SAG"
click at [903, 367] on li "Availability in stock" at bounding box center [984, 384] width 293 height 47
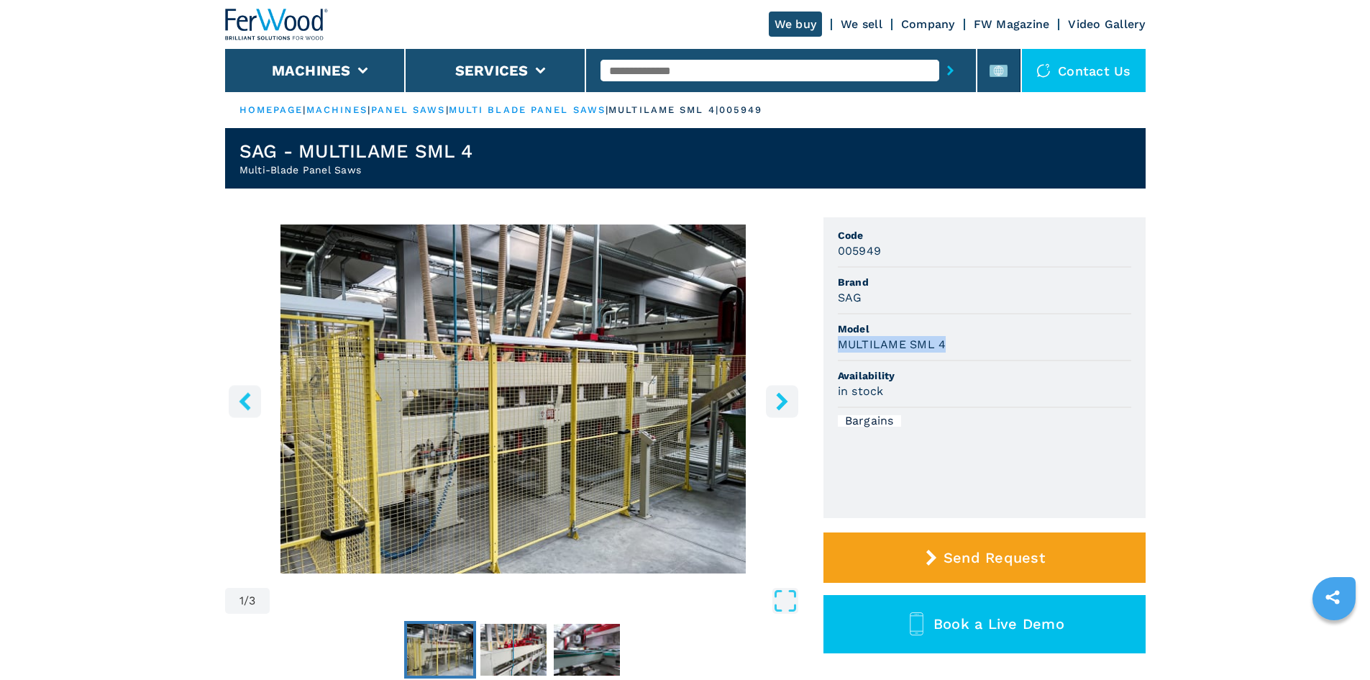
drag, startPoint x: 838, startPoint y: 343, endPoint x: 949, endPoint y: 342, distance: 111.5
click at [949, 342] on div "MULTILAME SML 4" at bounding box center [984, 344] width 293 height 17
copy h3 "MULTILAME SML 4"
drag, startPoint x: 933, startPoint y: 367, endPoint x: 921, endPoint y: 370, distance: 12.6
click at [926, 370] on li "Availability in stock" at bounding box center [984, 384] width 293 height 47
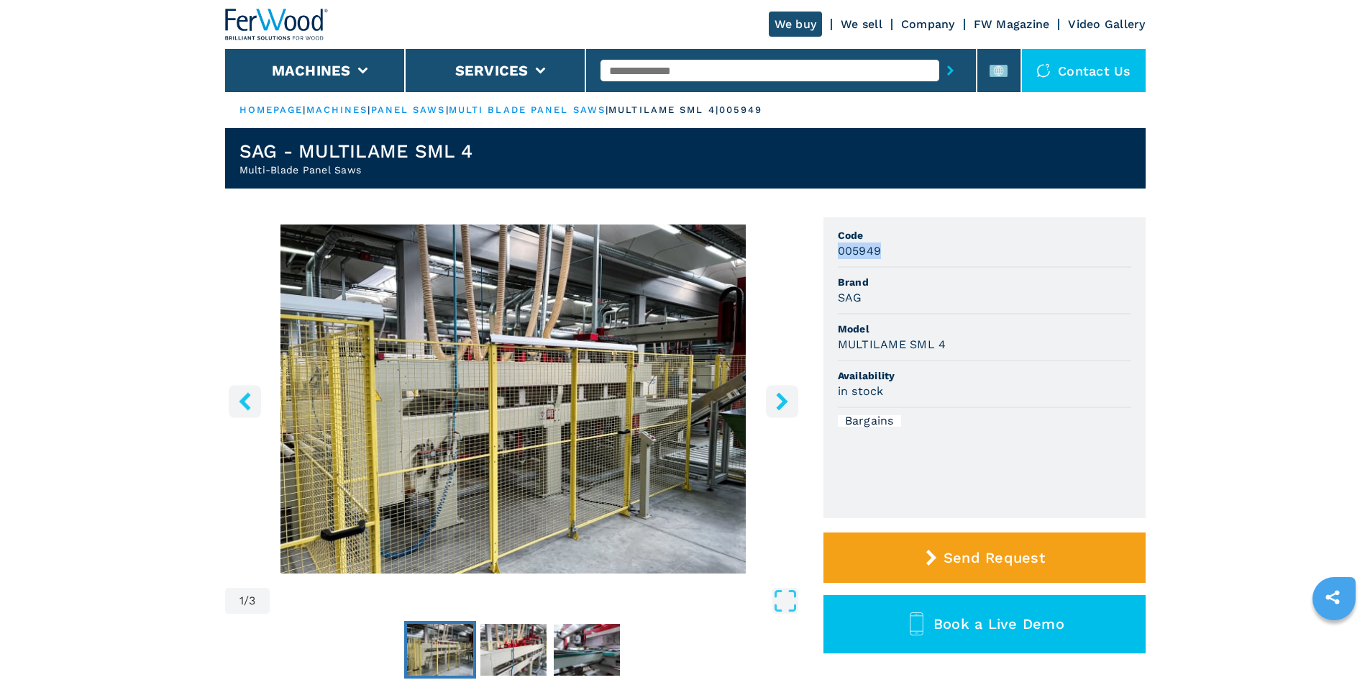
drag, startPoint x: 836, startPoint y: 251, endPoint x: 887, endPoint y: 252, distance: 50.3
click at [887, 252] on ul "Code 005949 Brand SAG Model MULTILAME SML 4 Availability in stock Bargains" at bounding box center [984, 367] width 322 height 301
copy h3 "005949"
drag, startPoint x: 1048, startPoint y: 270, endPoint x: 549, endPoint y: 163, distance: 511.0
click at [1047, 268] on li "Brand SAG" at bounding box center [984, 291] width 293 height 47
